Goal: Task Accomplishment & Management: Use online tool/utility

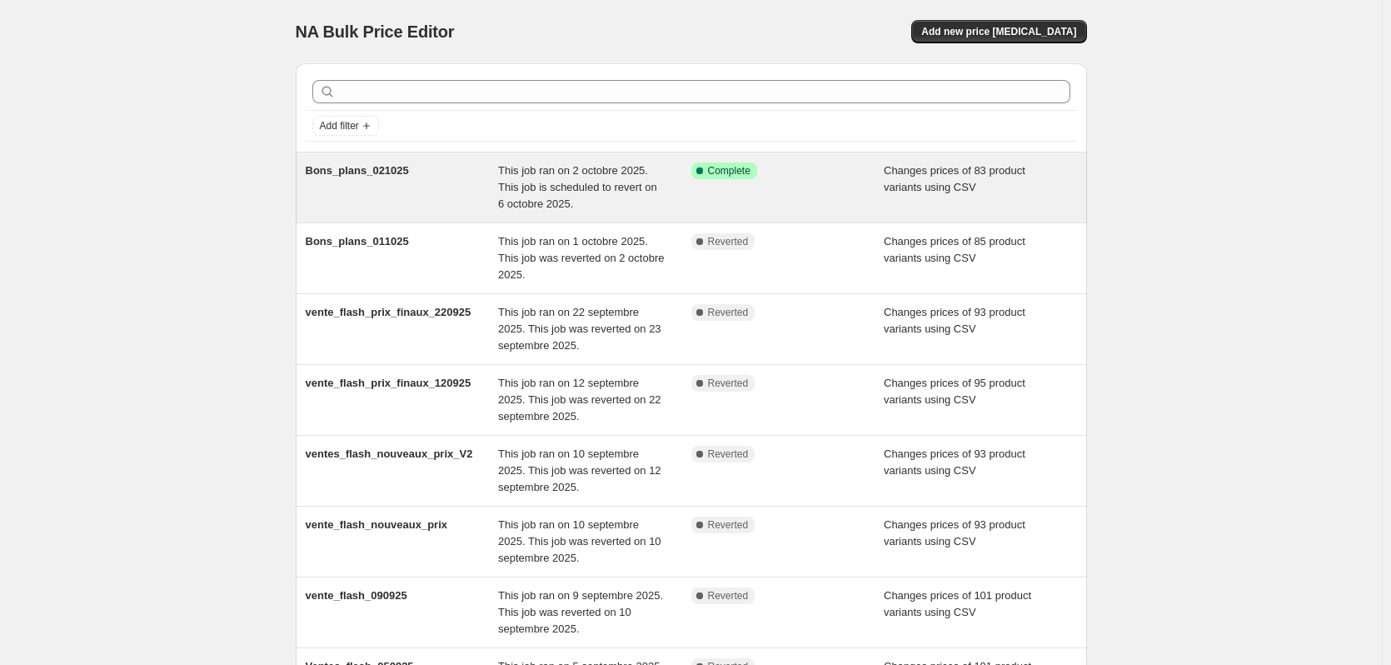
click at [410, 189] on div "Bons_plans_021025" at bounding box center [402, 187] width 193 height 50
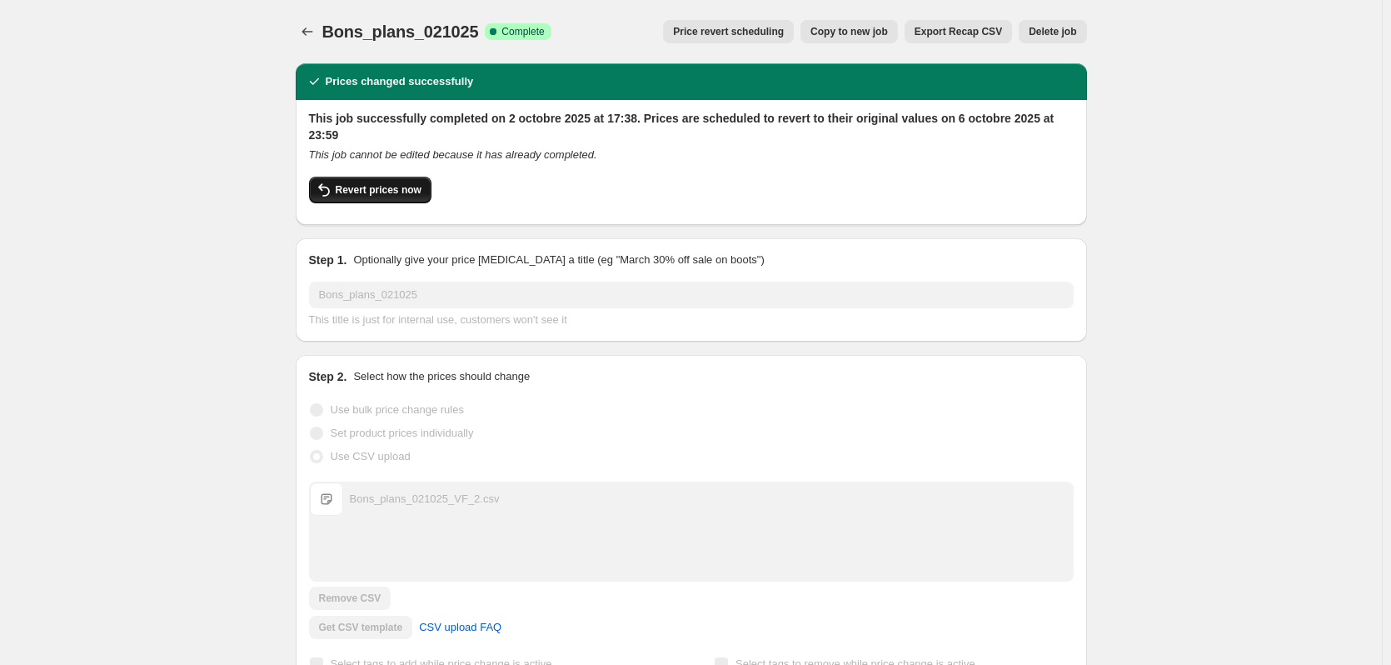
click at [379, 190] on span "Revert prices now" at bounding box center [379, 189] width 86 height 13
checkbox input "false"
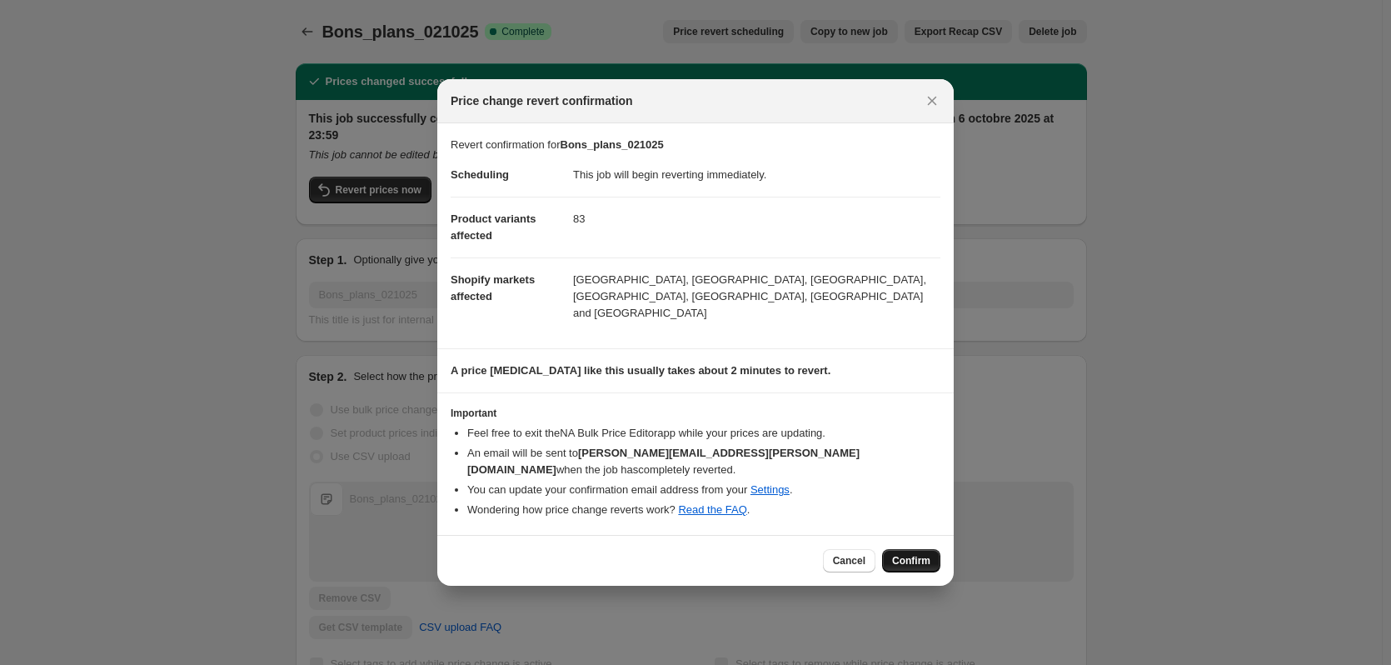
click at [919, 549] on button "Confirm" at bounding box center [911, 560] width 58 height 23
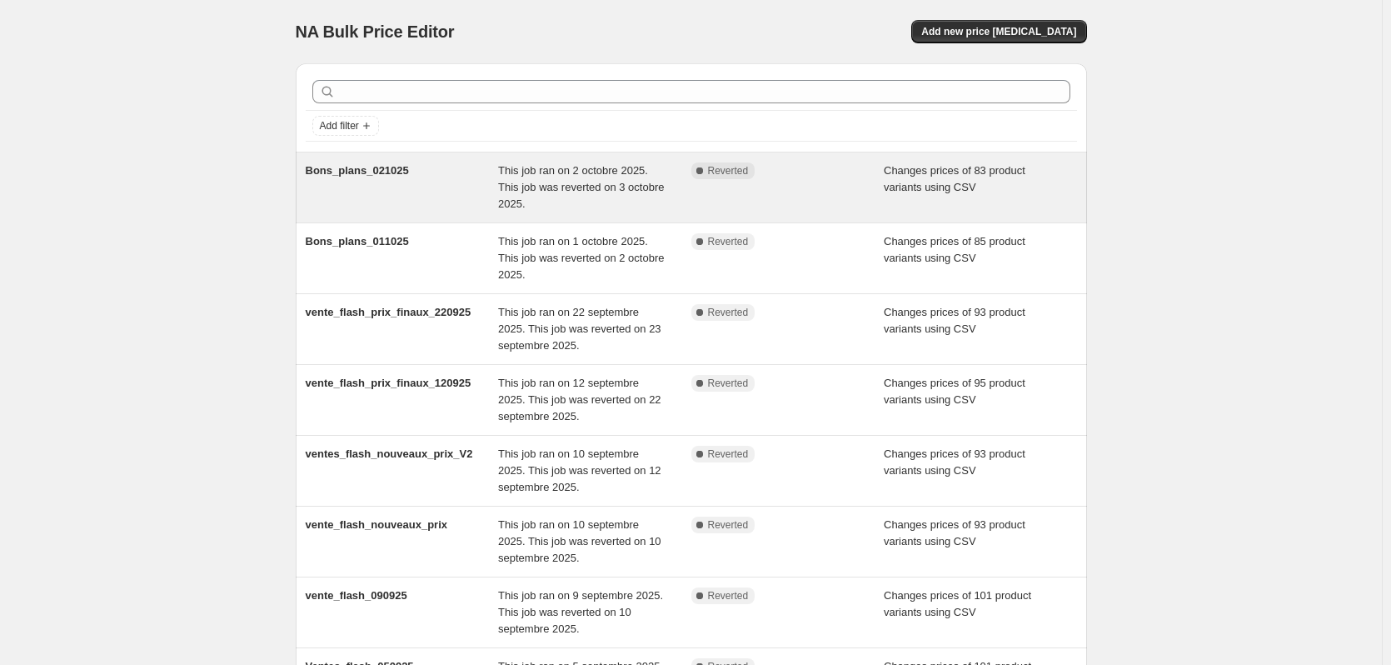
click at [676, 203] on div "This job ran on 2 octobre 2025. This job was reverted on 3 octobre 2025." at bounding box center [594, 187] width 193 height 50
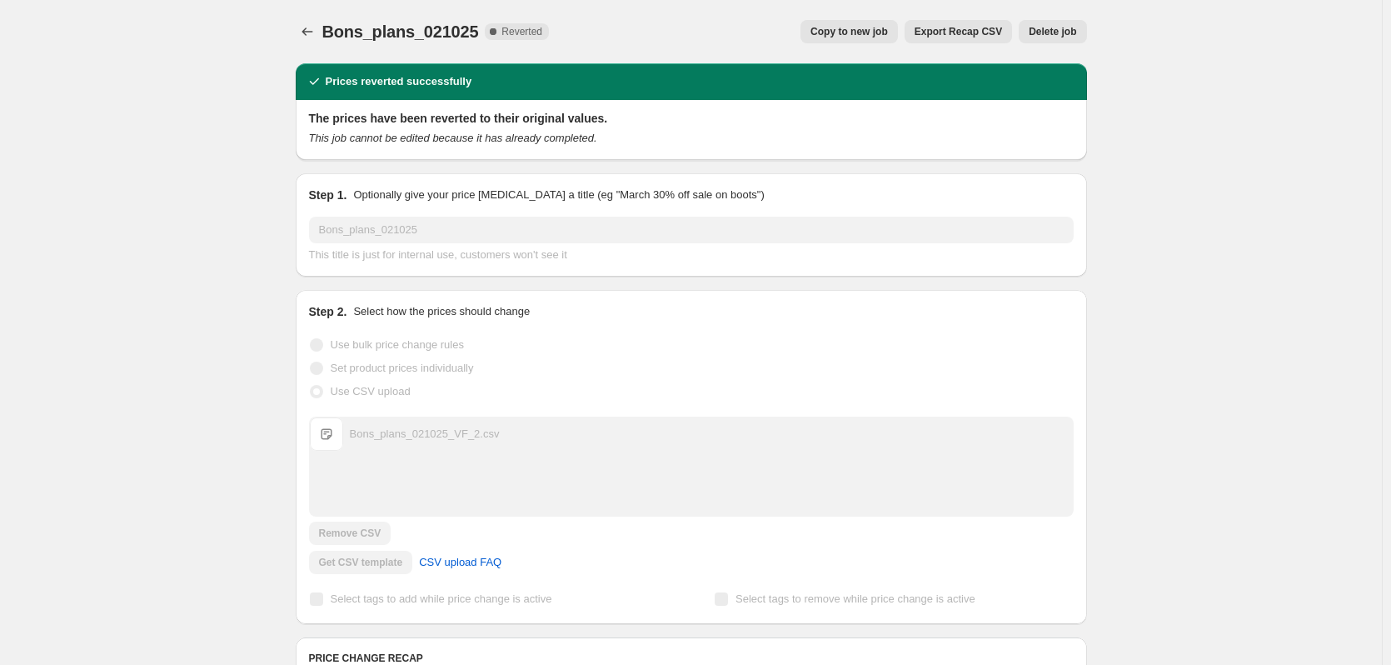
click at [877, 35] on span "Copy to new job" at bounding box center [848, 31] width 77 height 13
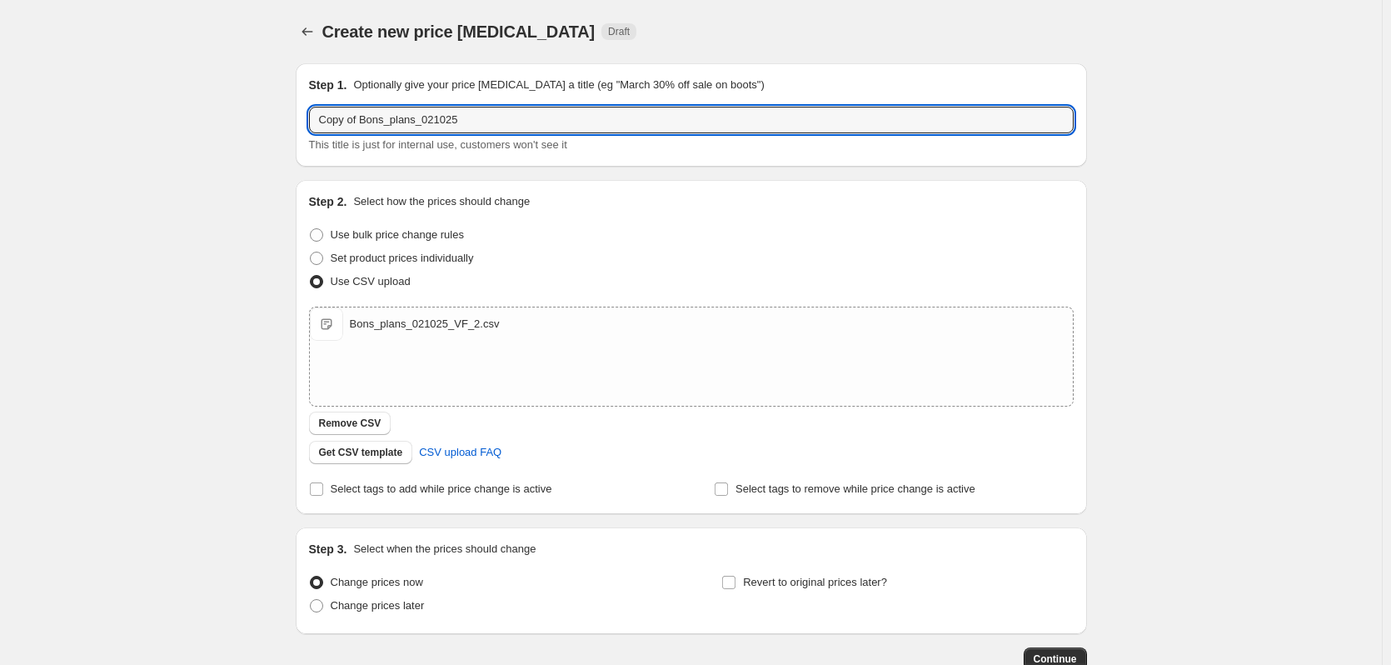
drag, startPoint x: 363, startPoint y: 125, endPoint x: 237, endPoint y: 130, distance: 125.9
click at [237, 130] on div "Create new price change job. This page is ready Create new price change job Dra…" at bounding box center [691, 386] width 1382 height 772
type input "Bons_plans_021025"
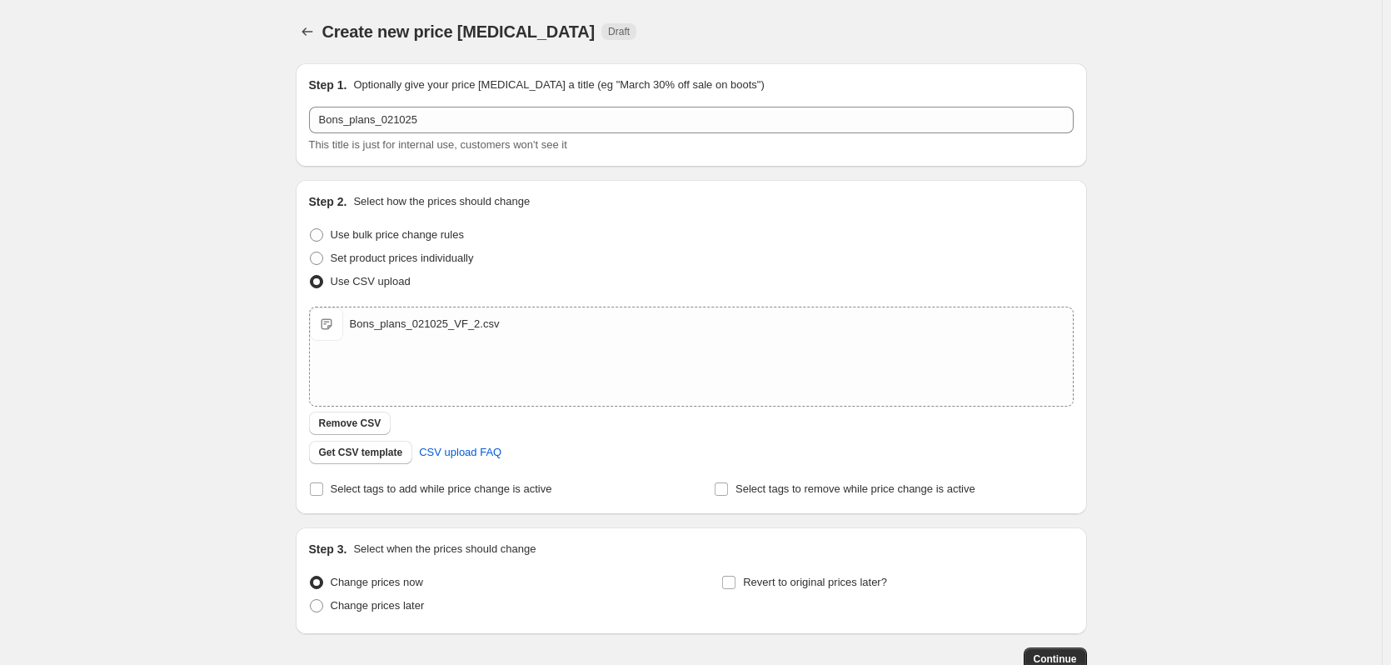
click at [205, 243] on div "Create new price change job. This page is ready Create new price change job Dra…" at bounding box center [691, 386] width 1382 height 772
click at [350, 429] on span "Remove CSV" at bounding box center [350, 422] width 62 height 13
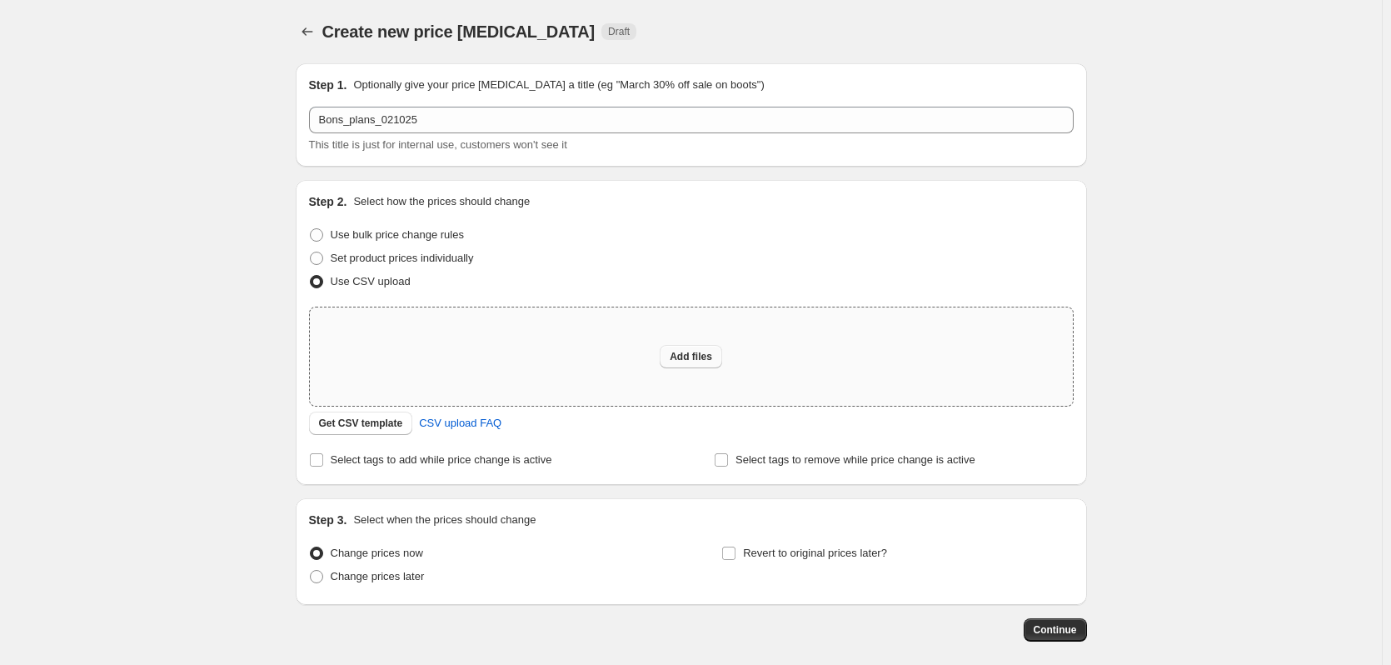
click at [705, 363] on button "Add files" at bounding box center [691, 356] width 62 height 23
type input "C:\fakepath\Bons_plans_021025_VF.csv"
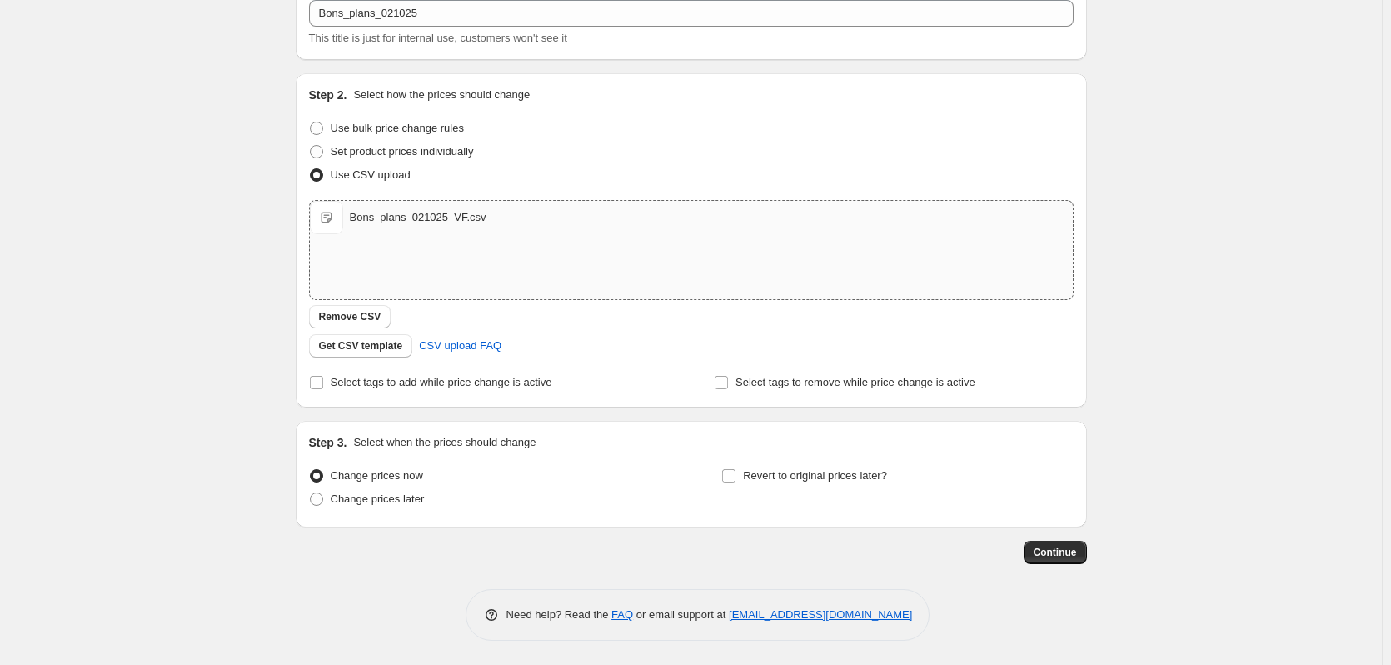
scroll to position [107, 0]
click at [735, 479] on input "Revert to original prices later?" at bounding box center [728, 474] width 13 height 13
checkbox input "true"
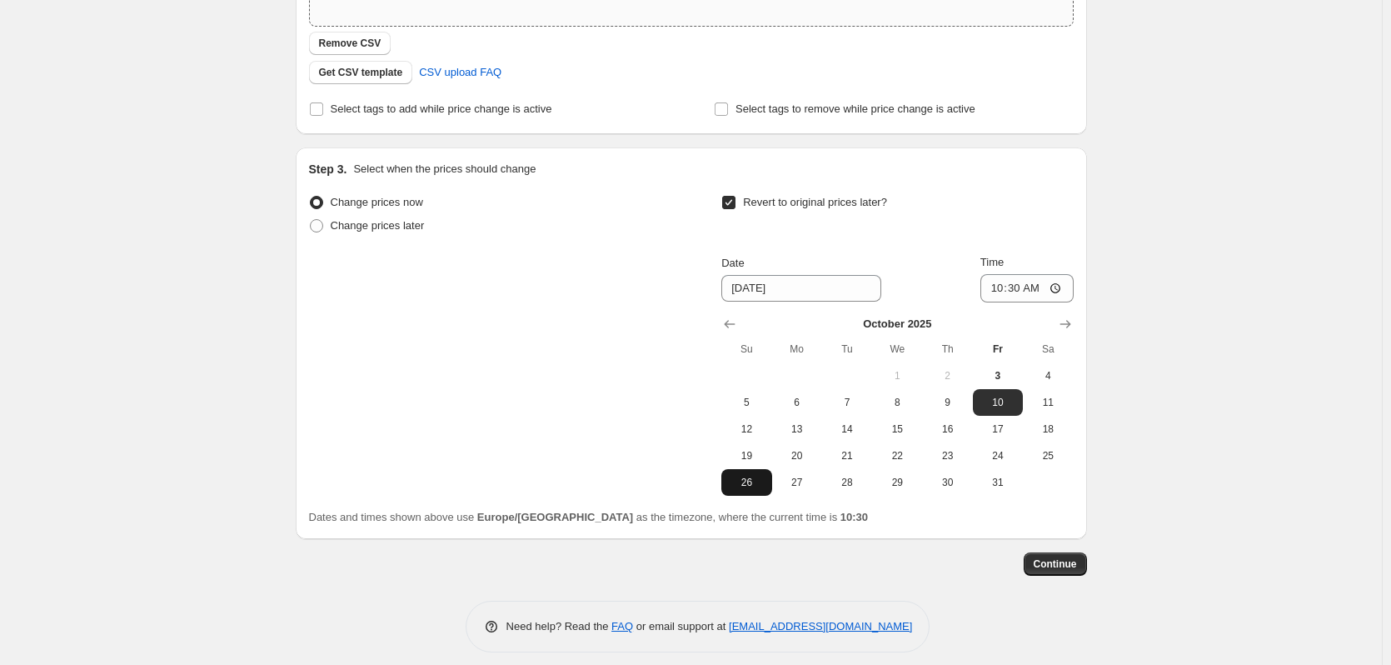
scroll to position [392, 0]
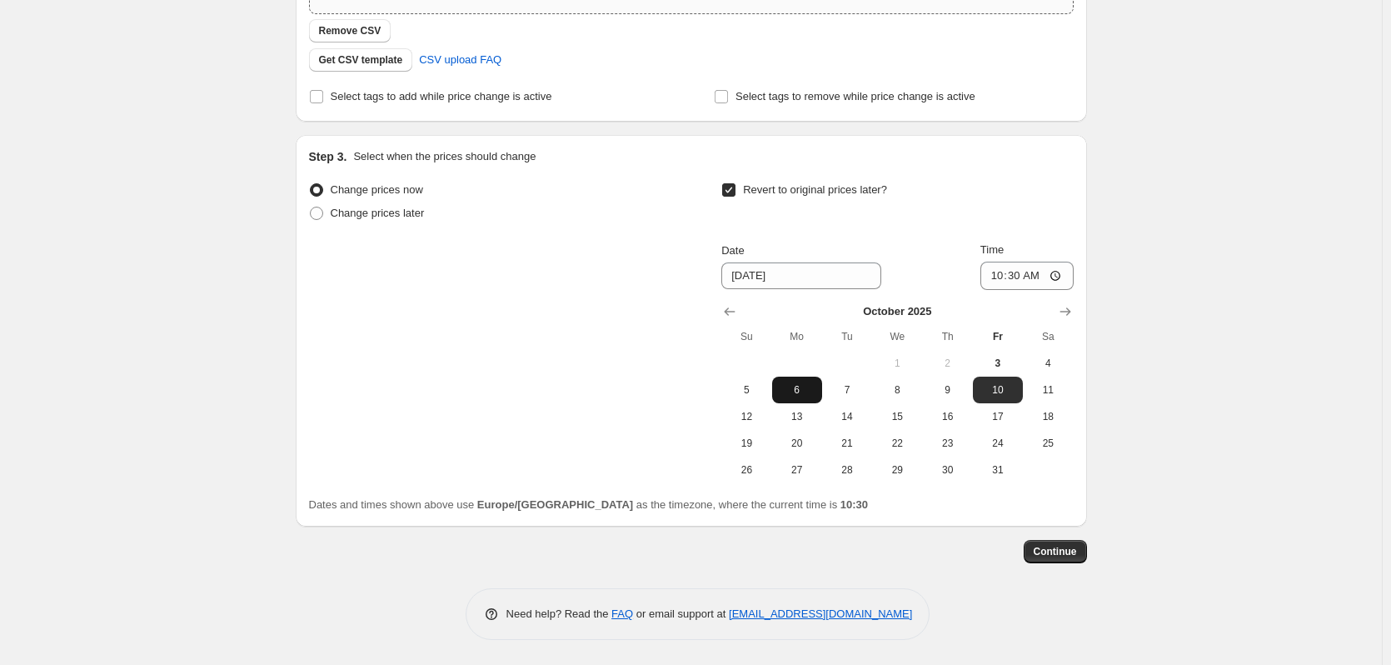
click at [815, 394] on span "6" at bounding box center [797, 389] width 37 height 13
type input "[DATE]"
click at [1020, 282] on input "10:30" at bounding box center [1026, 276] width 93 height 28
type input "23:59"
click at [628, 361] on div "Change prices now Change prices later Revert to original prices later? Date 10/…" at bounding box center [691, 330] width 765 height 305
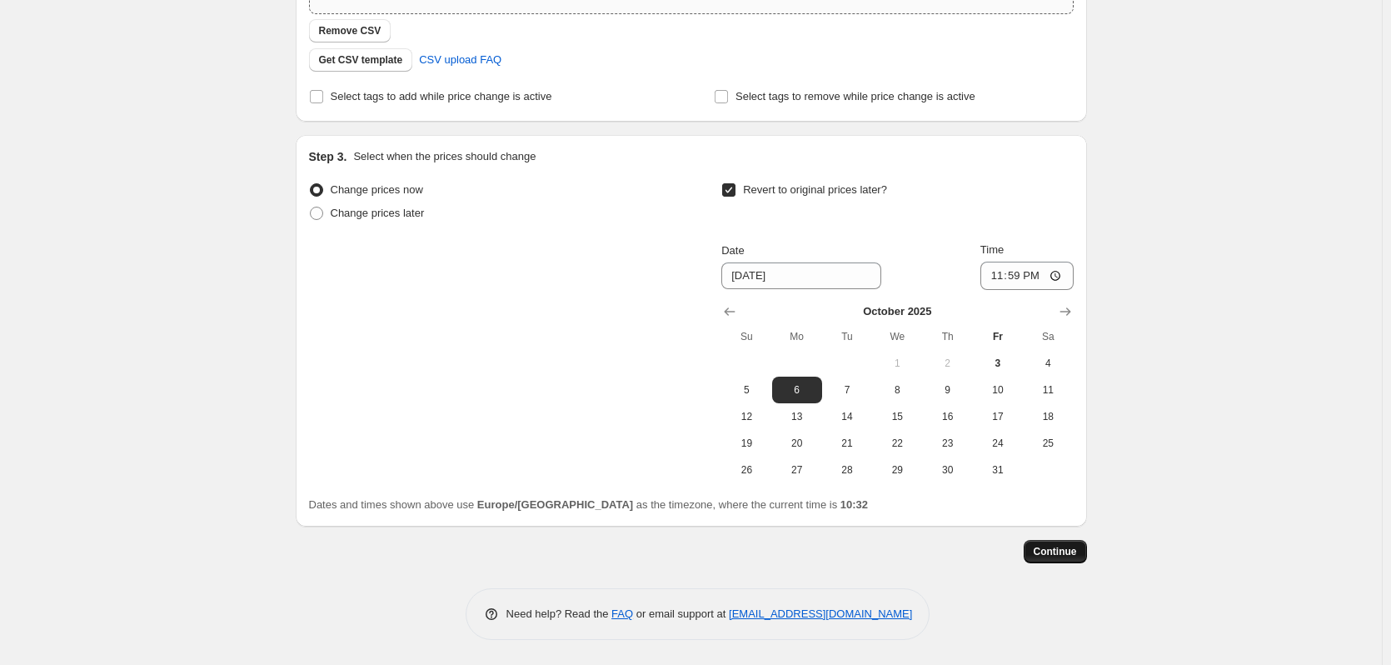
click at [1051, 553] on span "Continue" at bounding box center [1055, 551] width 43 height 13
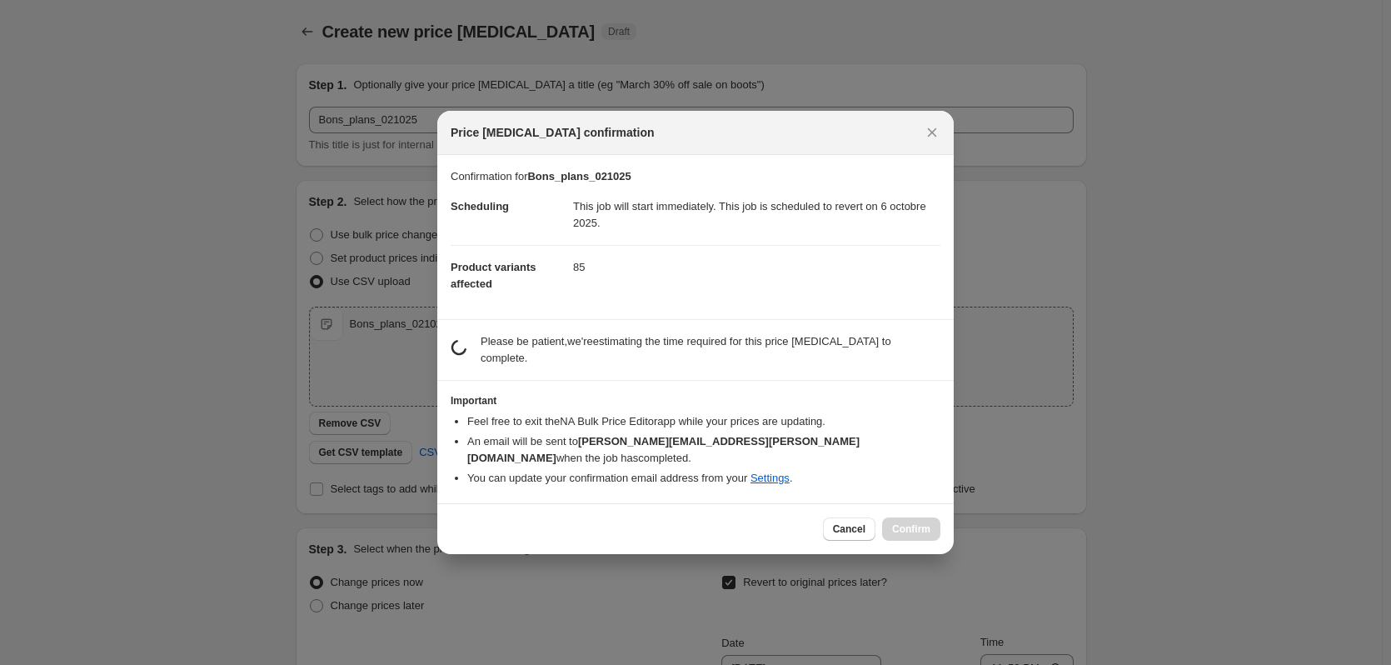
scroll to position [0, 0]
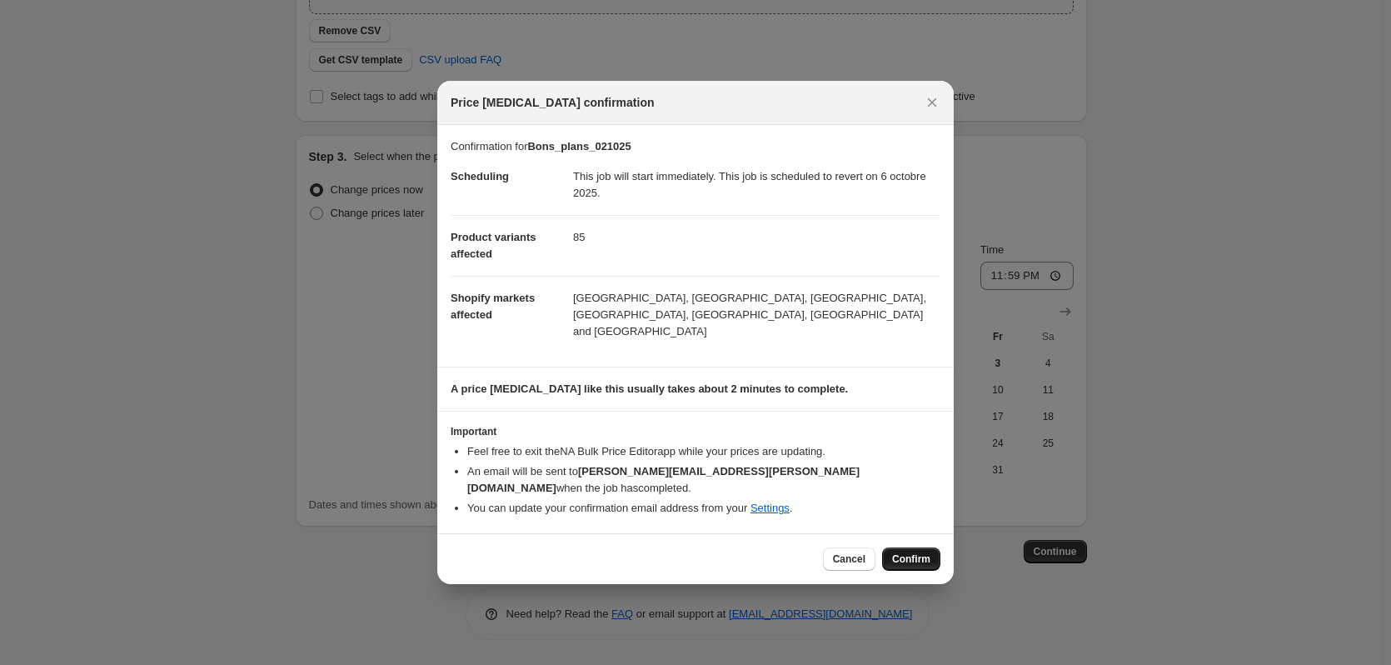
click at [910, 552] on span "Confirm" at bounding box center [911, 558] width 38 height 13
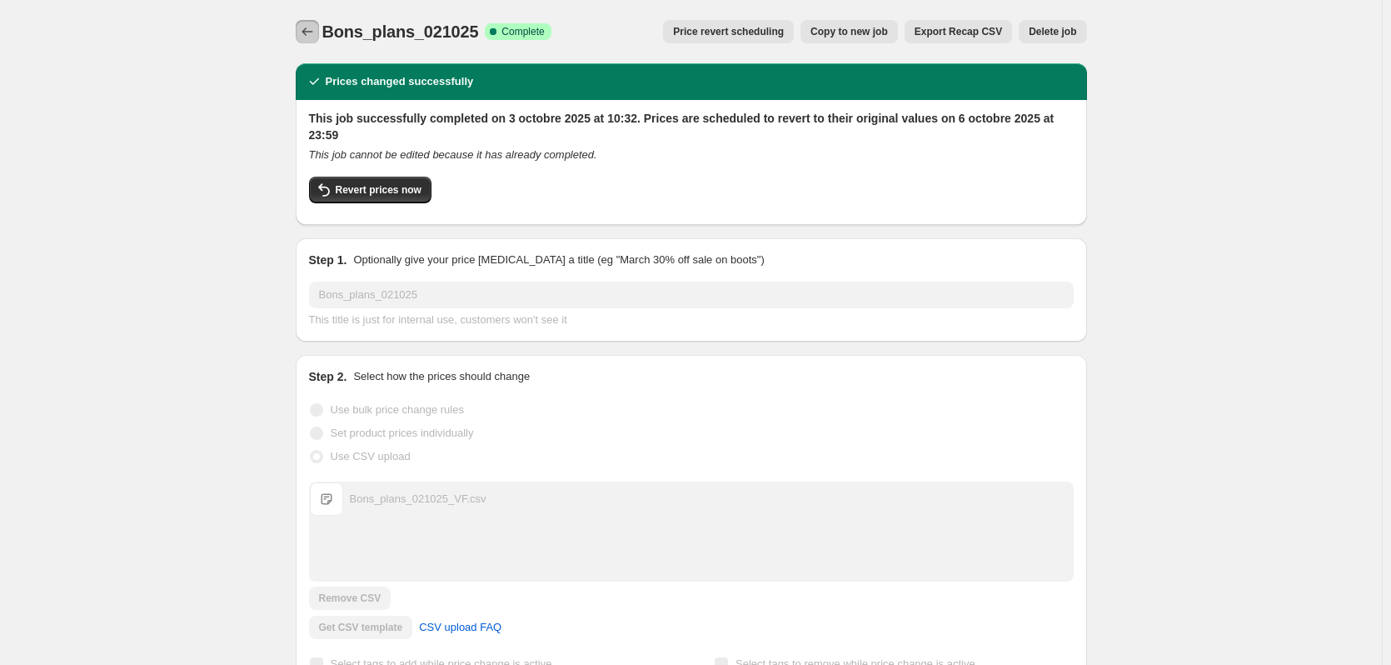
click at [305, 26] on icon "Price change jobs" at bounding box center [307, 31] width 17 height 17
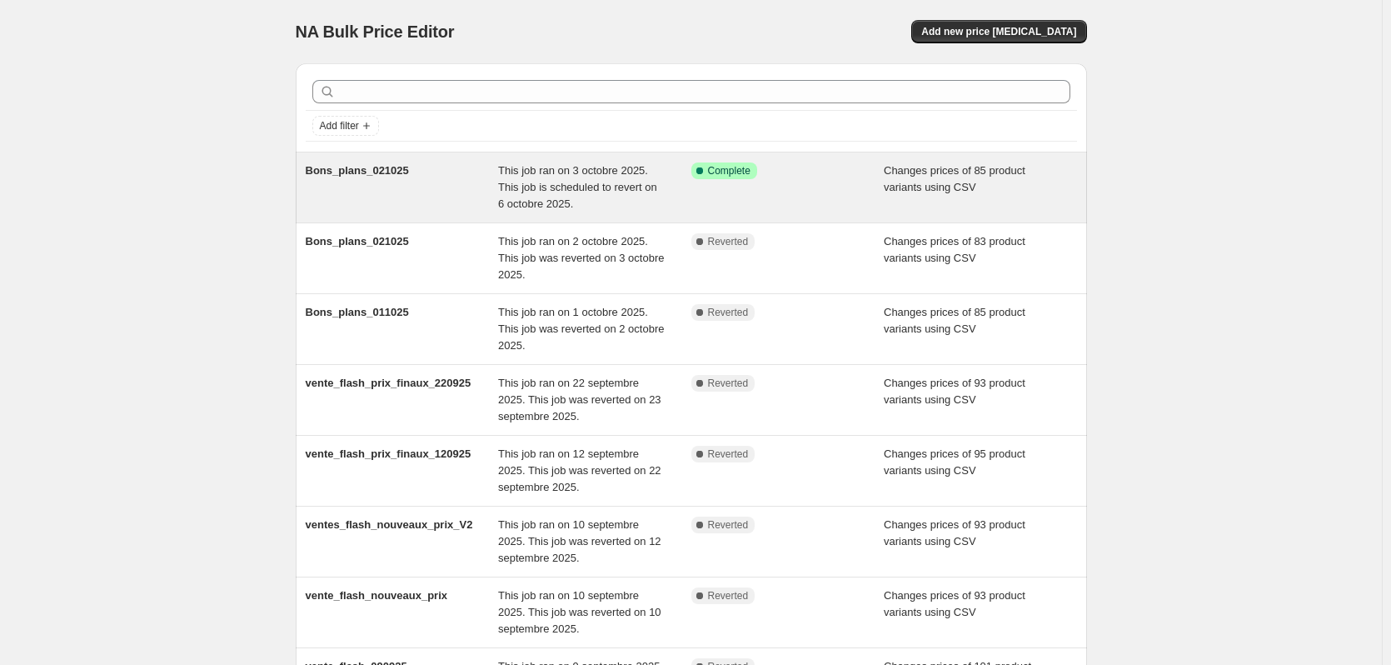
click at [436, 183] on div "Bons_plans_021025" at bounding box center [402, 187] width 193 height 50
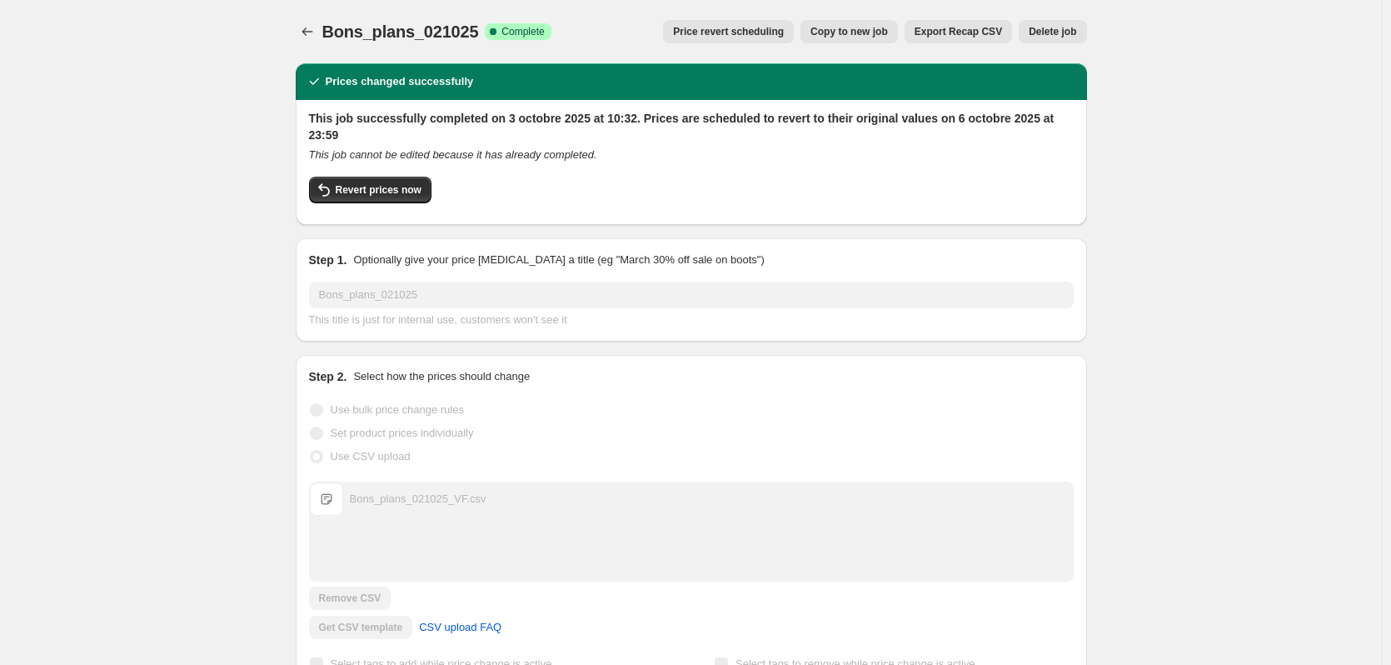
click at [300, 20] on div at bounding box center [309, 31] width 27 height 23
click at [303, 24] on icon "Price change jobs" at bounding box center [307, 31] width 17 height 17
